Goal: Task Accomplishment & Management: Manage account settings

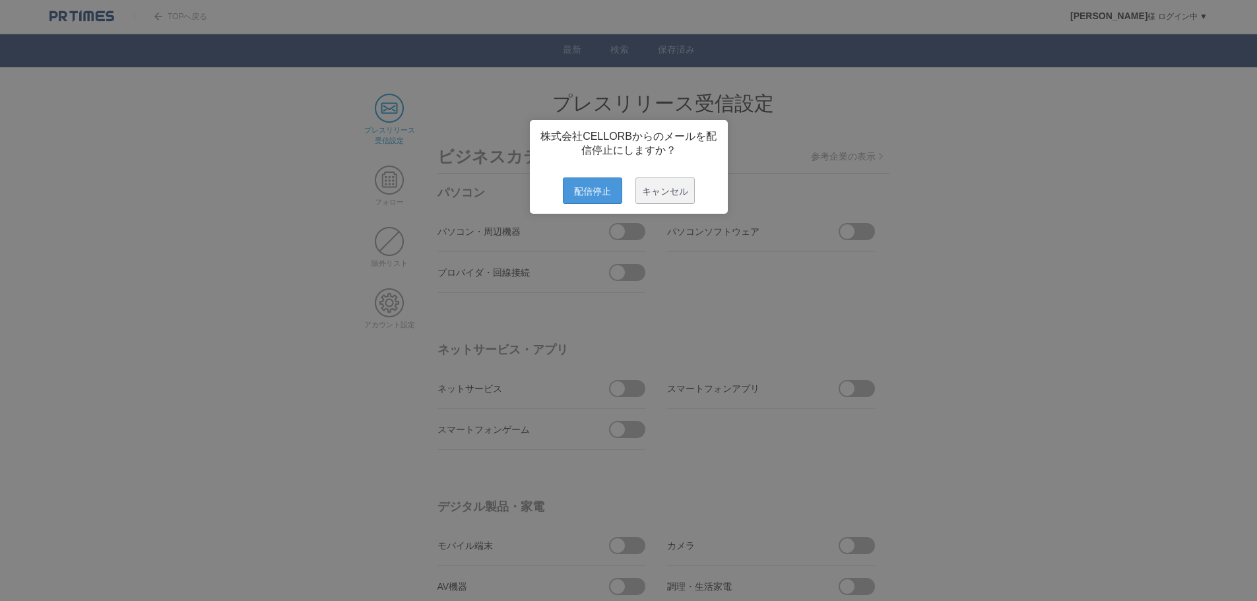
click at [585, 191] on span "配信停止" at bounding box center [592, 191] width 59 height 26
click at [576, 203] on span "配信停止" at bounding box center [592, 191] width 59 height 26
click at [590, 198] on span "配信停止" at bounding box center [592, 191] width 59 height 26
click at [590, 202] on span "配信停止" at bounding box center [592, 191] width 59 height 26
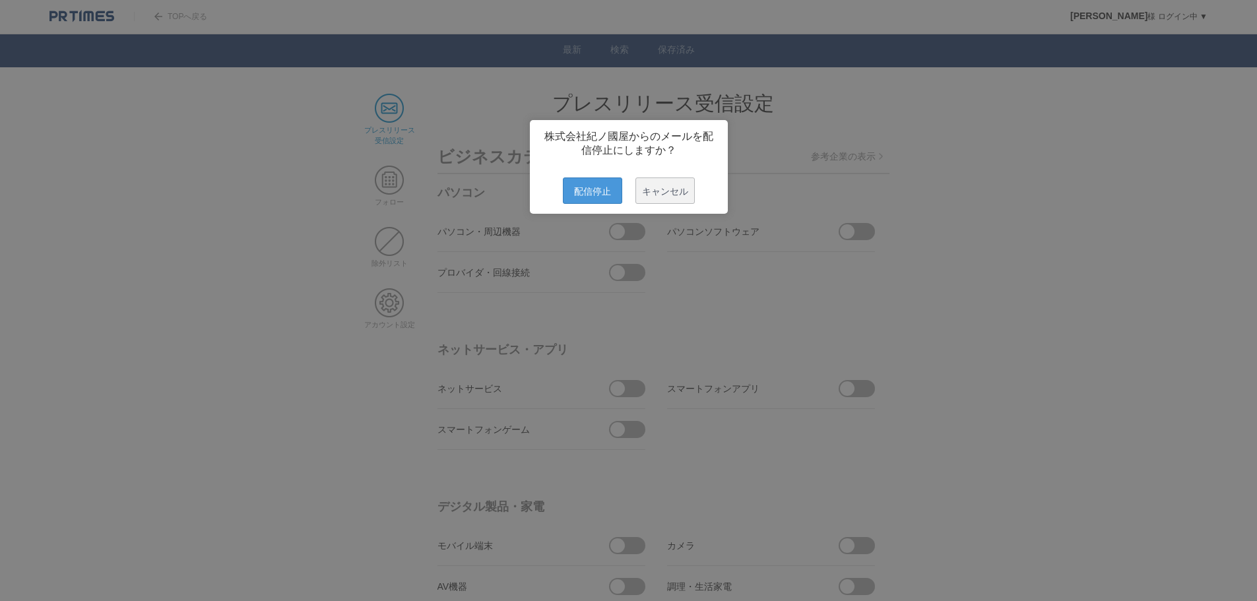
click at [576, 187] on span "配信停止" at bounding box center [592, 191] width 59 height 26
click at [572, 187] on span "配信停止" at bounding box center [592, 191] width 59 height 26
click at [584, 204] on span "配信停止" at bounding box center [592, 191] width 59 height 26
click at [570, 214] on div "株式会社 佐賀玉屋からのメールを配信停止にしますか？ 配信停止 キャンセル" at bounding box center [629, 167] width 198 height 94
click at [573, 199] on span "配信停止" at bounding box center [592, 191] width 59 height 26
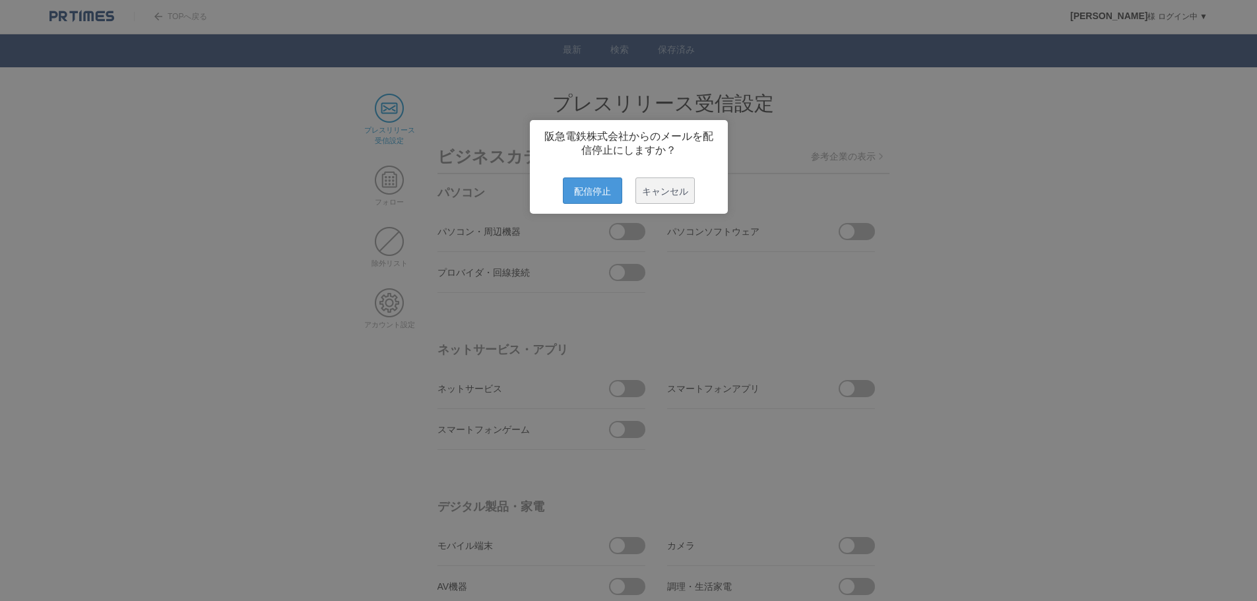
click at [595, 193] on span "配信停止" at bounding box center [592, 191] width 59 height 26
click at [582, 214] on div "大栄環境株式会社からのメールを配信停止にしますか？ 配信停止 キャンセル" at bounding box center [629, 167] width 198 height 94
click at [587, 194] on span "配信停止" at bounding box center [592, 191] width 59 height 26
click at [593, 204] on span "配信停止" at bounding box center [592, 191] width 59 height 26
click at [570, 204] on span "配信停止" at bounding box center [592, 191] width 59 height 26
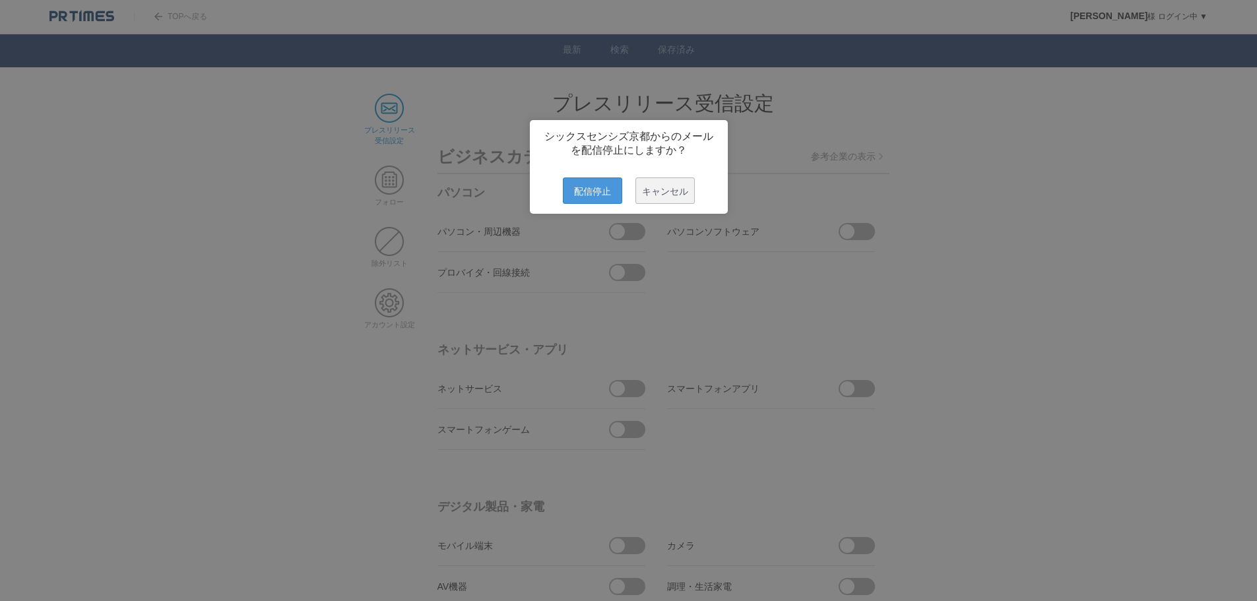
click at [580, 199] on span "配信停止" at bounding box center [592, 191] width 59 height 26
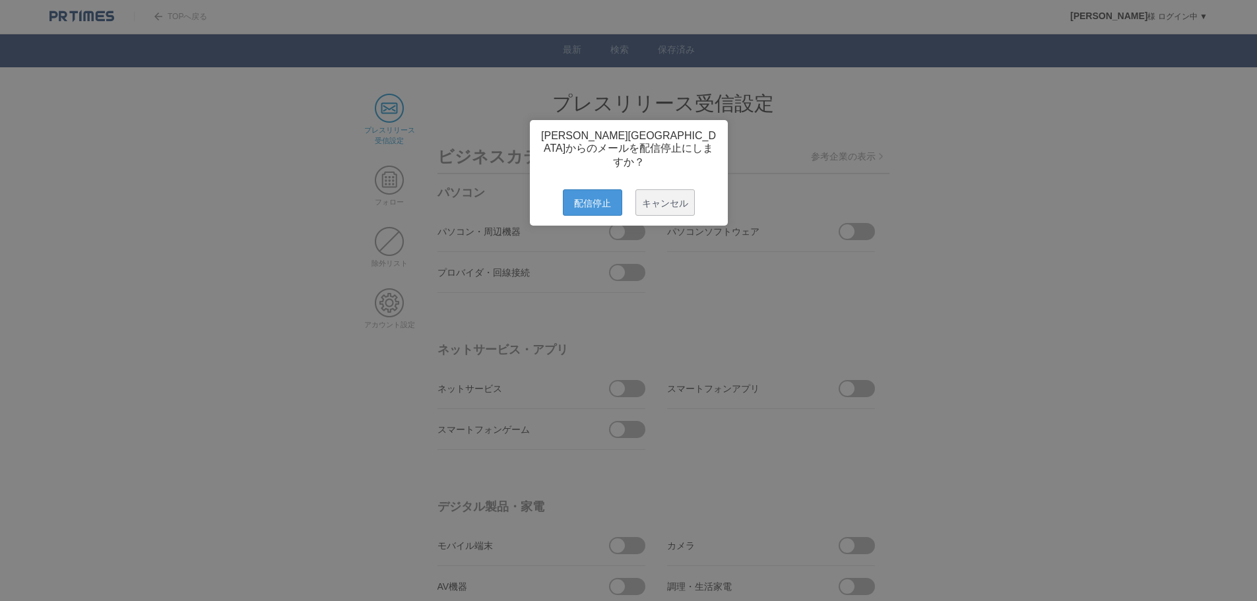
click at [567, 193] on span "配信停止" at bounding box center [592, 202] width 59 height 26
